Goal: Check status: Check status

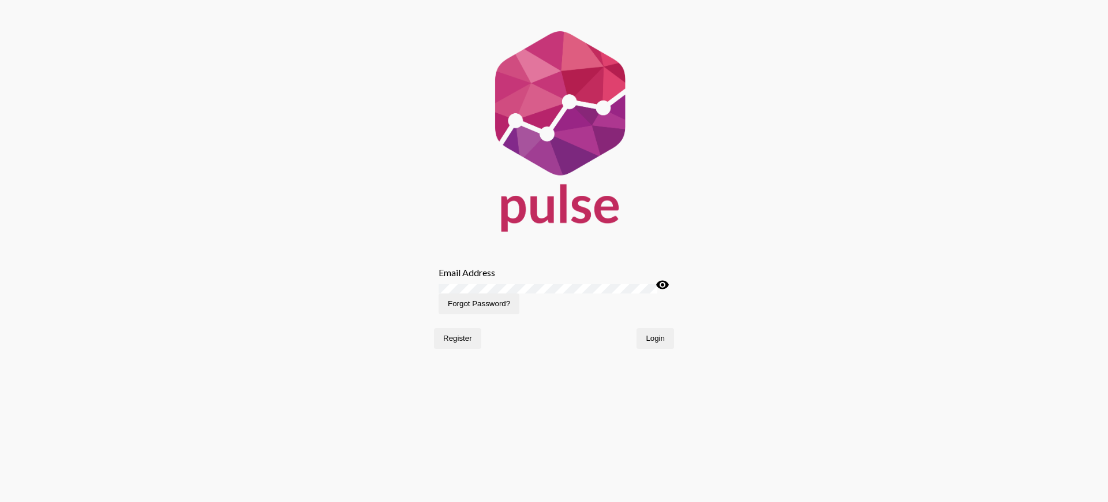
type input "[PERSON_NAME][EMAIL_ADDRESS][PERSON_NAME][DOMAIN_NAME]"
click at [651, 342] on span "Login" at bounding box center [655, 338] width 19 height 9
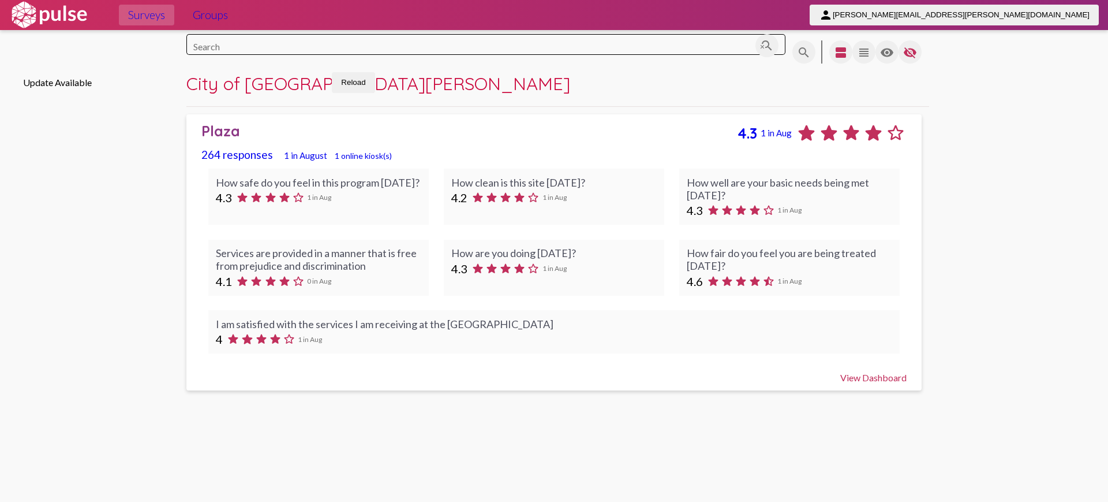
click at [868, 383] on div "View Dashboard" at bounding box center [554, 372] width 706 height 22
click at [229, 140] on div "Plaza" at bounding box center [469, 131] width 536 height 18
